Goal: Navigation & Orientation: Understand site structure

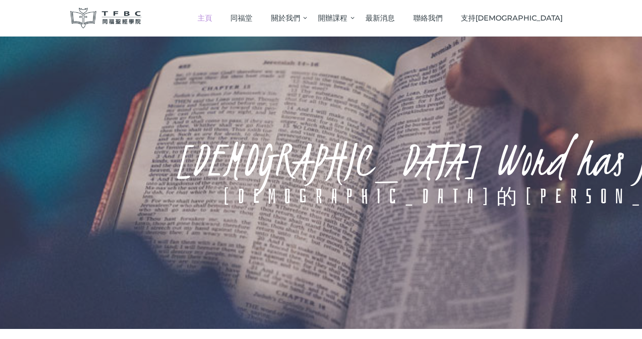
click at [211, 21] on div "主頁 [DEMOGRAPHIC_DATA] 關於我們 院長分享 學院簡介 信仰與方向 院董及行政人員 導師團 學院設施 開辦課程 開辦課程 開辦科目 費用 最…" at bounding box center [363, 18] width 417 height 27
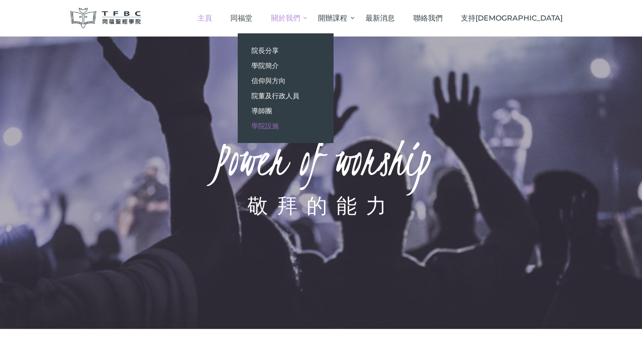
click at [279, 126] on span "學院設施" at bounding box center [265, 125] width 27 height 9
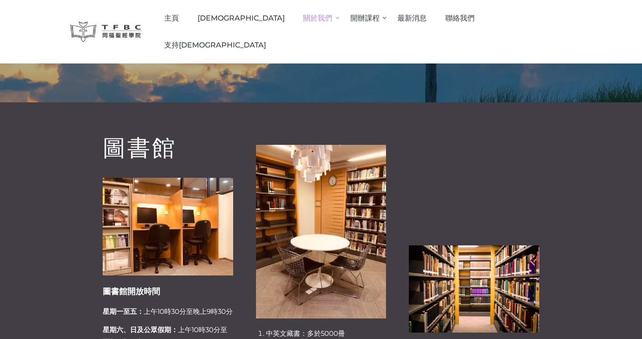
scroll to position [40, 0]
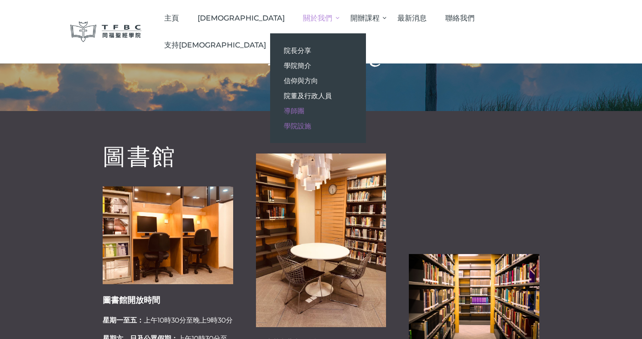
click at [304, 108] on span "導師團" at bounding box center [294, 110] width 21 height 9
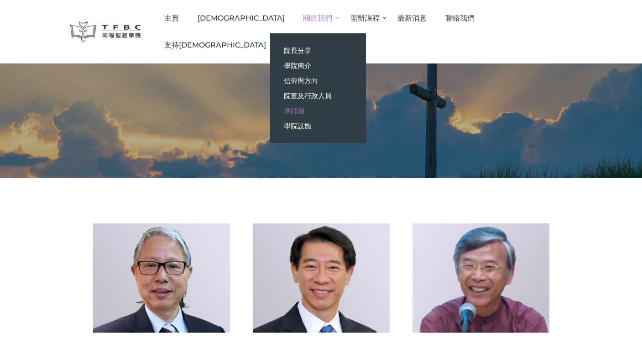
click at [207, 22] on div "主頁 [DEMOGRAPHIC_DATA] 關於我們 院長分享 學院簡介 信仰與方向 院董及行政人員 導師團 學院設施 開辦課程 開辦課程 開辦科目 費用 最…" at bounding box center [363, 32] width 417 height 54
click at [332, 94] on span "院董及行政人員" at bounding box center [308, 95] width 48 height 9
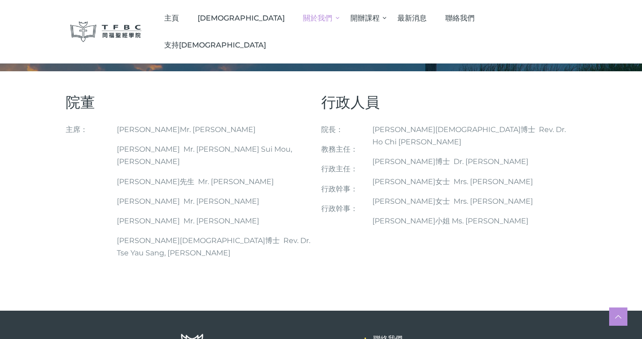
scroll to position [80, 0]
